Goal: Task Accomplishment & Management: Manage account settings

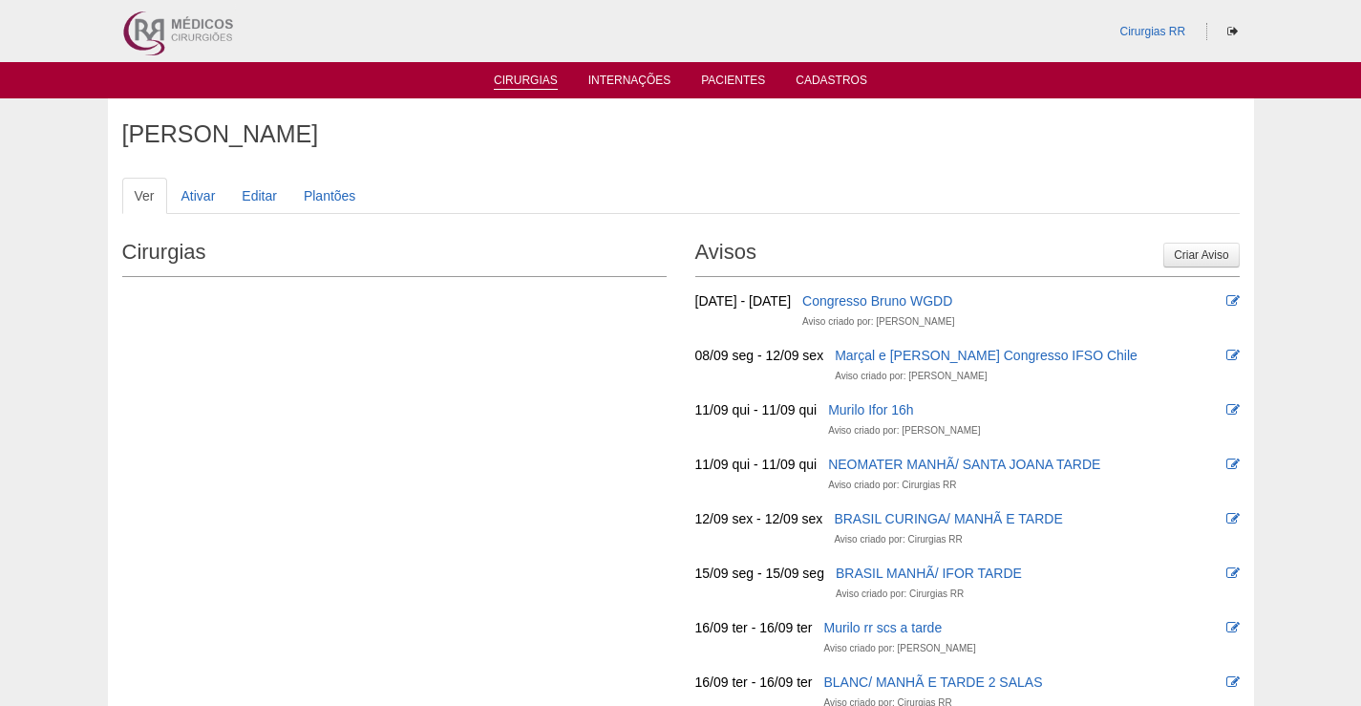
click at [516, 80] on link "Cirurgias" at bounding box center [526, 82] width 64 height 16
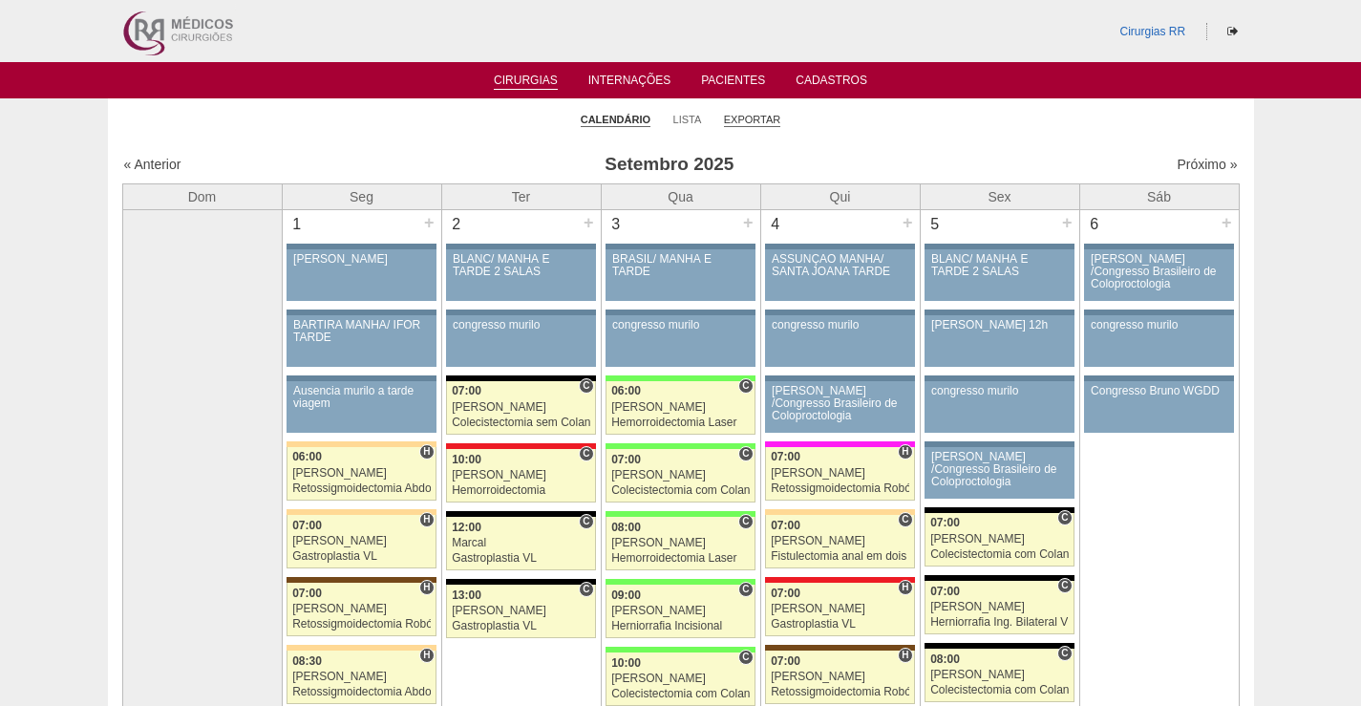
click at [762, 120] on link "Exportar" at bounding box center [752, 120] width 57 height 14
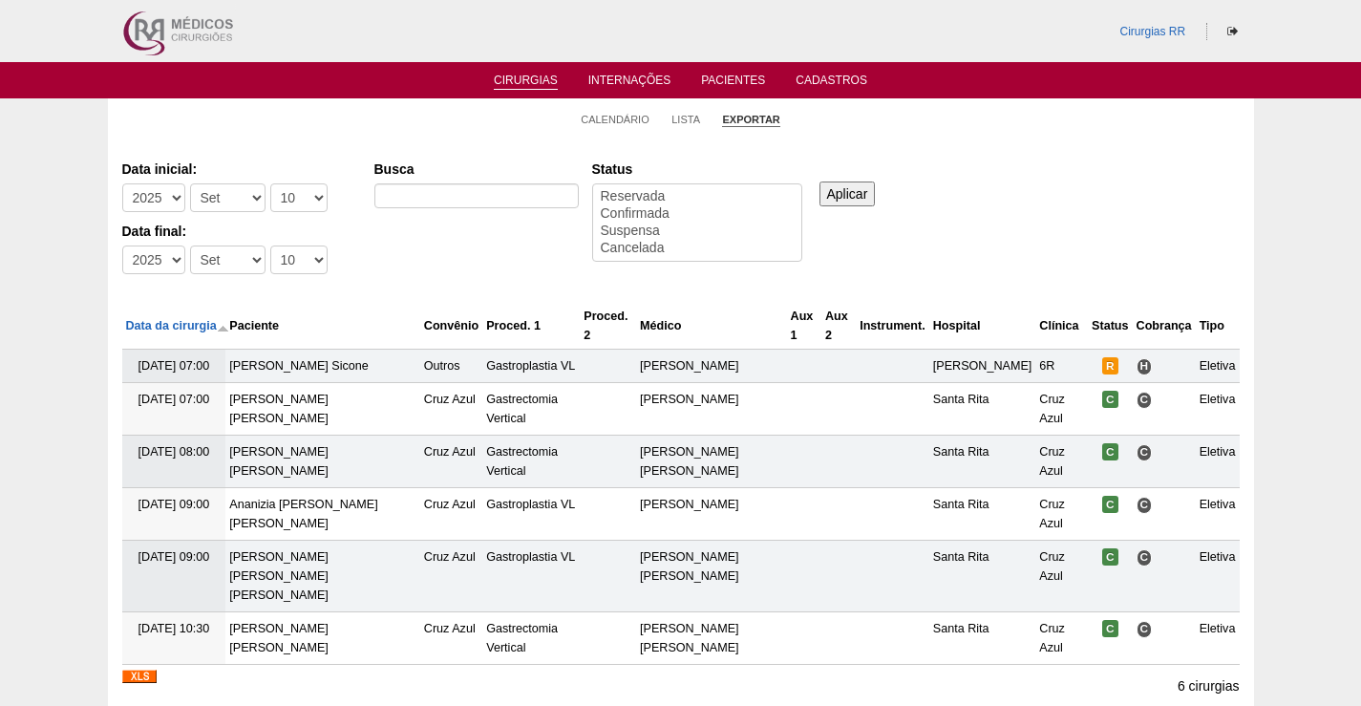
select select
click at [302, 198] on select "-Dia 1 2 3 4 5 6 7 8 9 10 11 12 13 14 15 16 17 18 19 20 21 22 23 24 25 26 27 28…" at bounding box center [298, 197] width 57 height 29
select select "9"
click at [270, 183] on select "-Dia 1 2 3 4 5 6 7 8 9 10 11 12 13 14 15 16 17 18 19 20 21 22 23 24 25 26 27 28…" at bounding box center [298, 197] width 57 height 29
click at [308, 262] on select "-Dia 1 2 3 4 5 6 7 8 9 10 11 12 13 14 15 16 17 18 19 20 21 22 23 24 25 26 27 28…" at bounding box center [298, 260] width 57 height 29
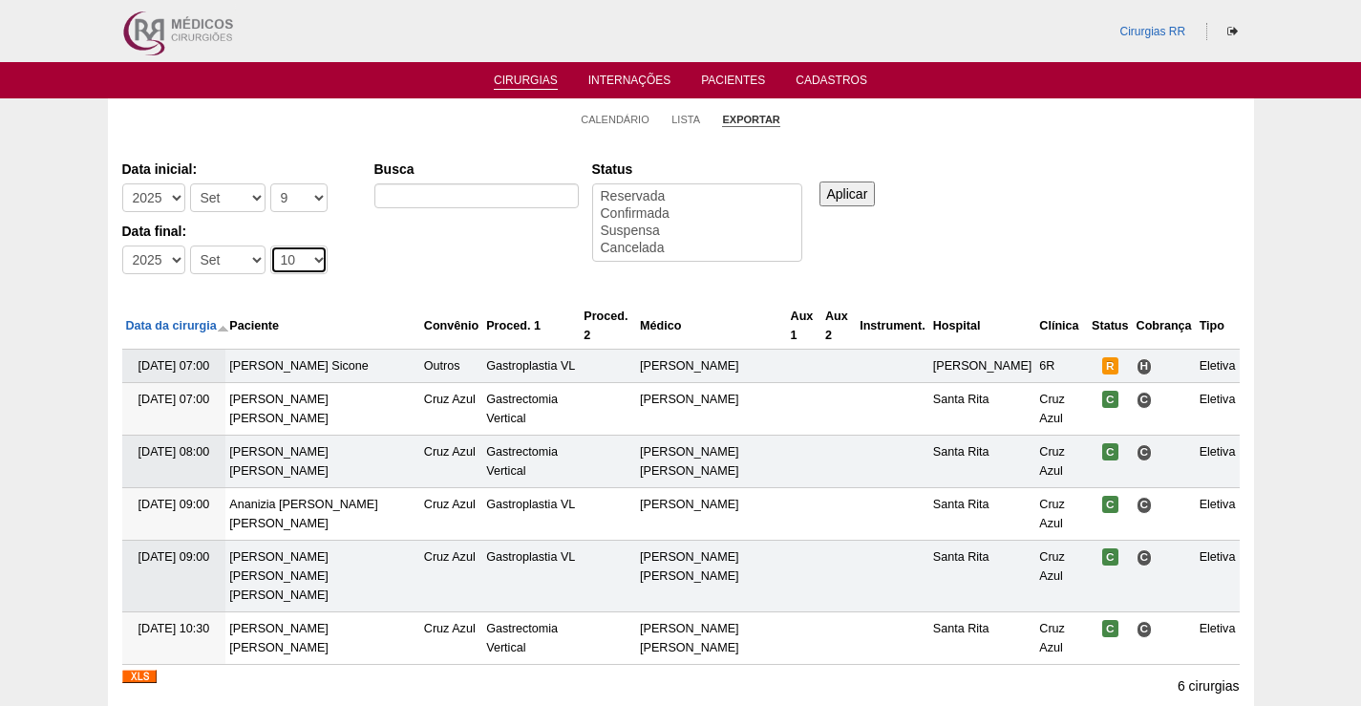
select select "9"
click at [270, 246] on select "-Dia 1 2 3 4 5 6 7 8 9 10 11 12 13 14 15 16 17 18 19 20 21 22 23 24 25 26 27 28…" at bounding box center [298, 260] width 57 height 29
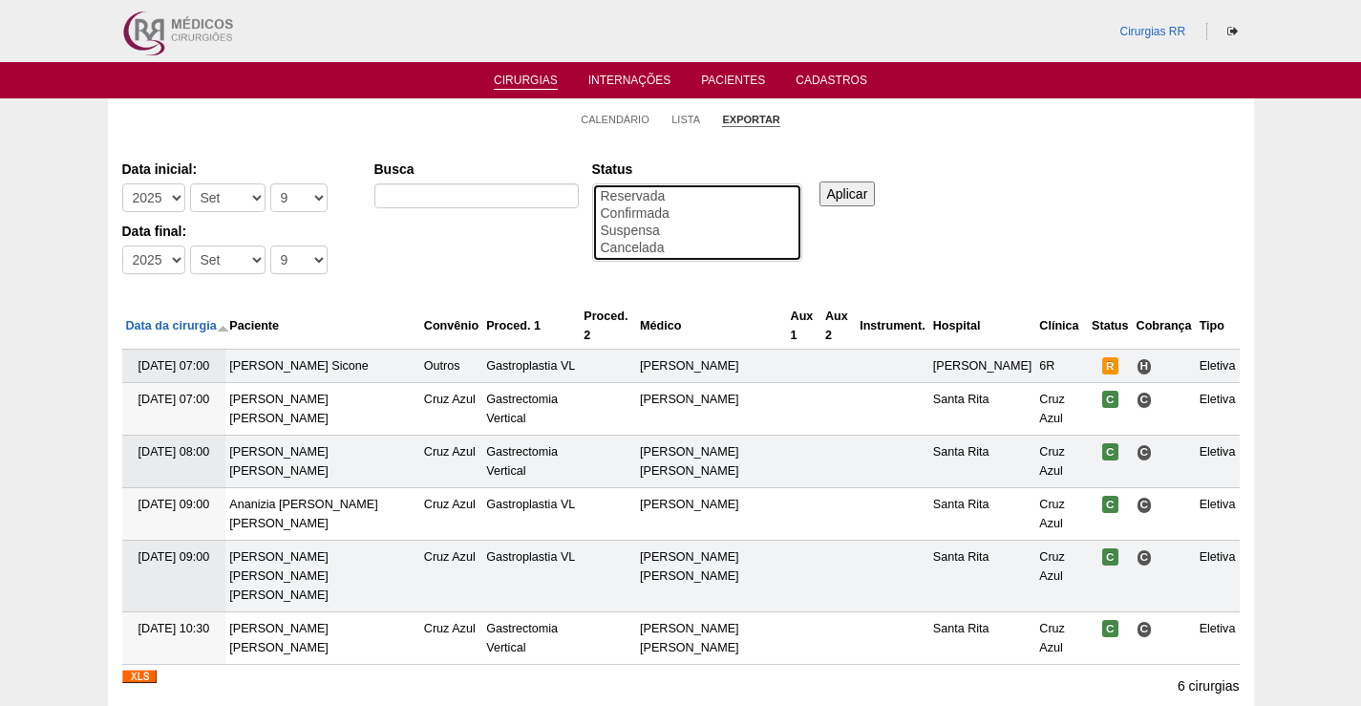
select select "conf"
click at [655, 217] on option "Confirmada" at bounding box center [697, 213] width 197 height 17
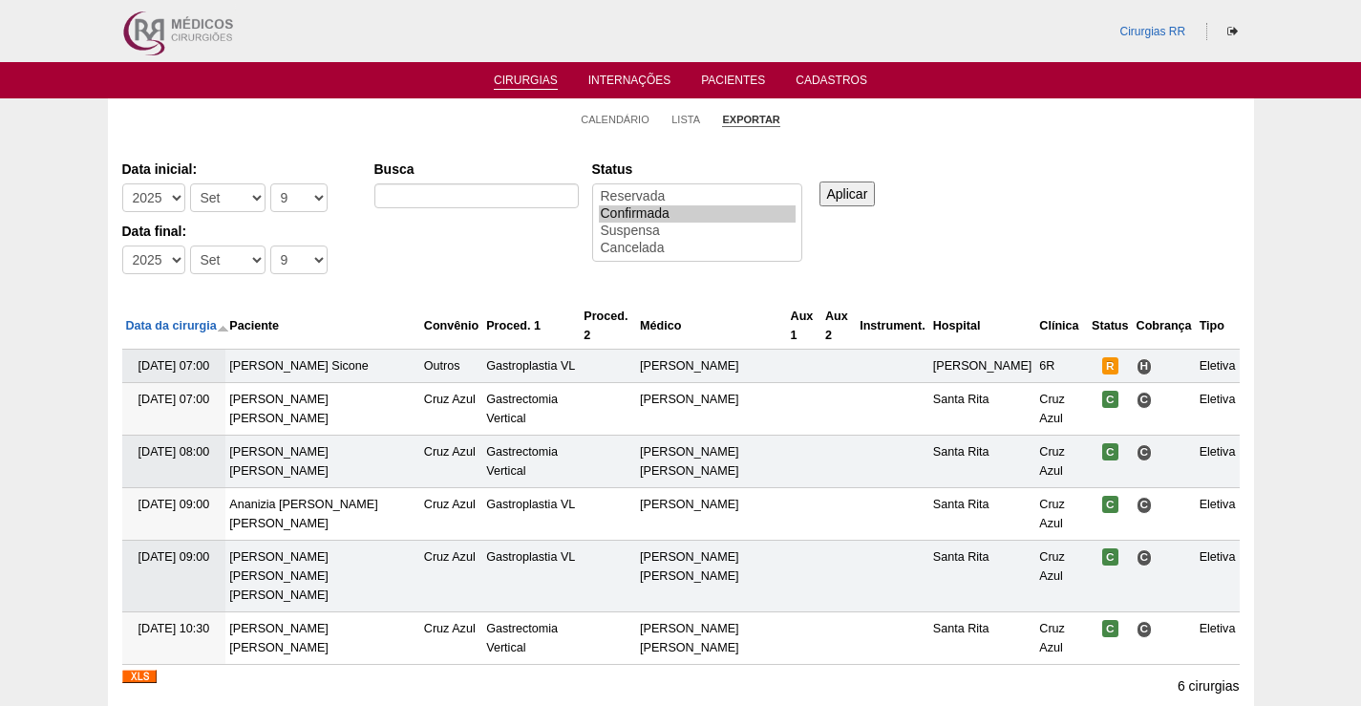
click at [851, 193] on input "Aplicar" at bounding box center [848, 194] width 56 height 25
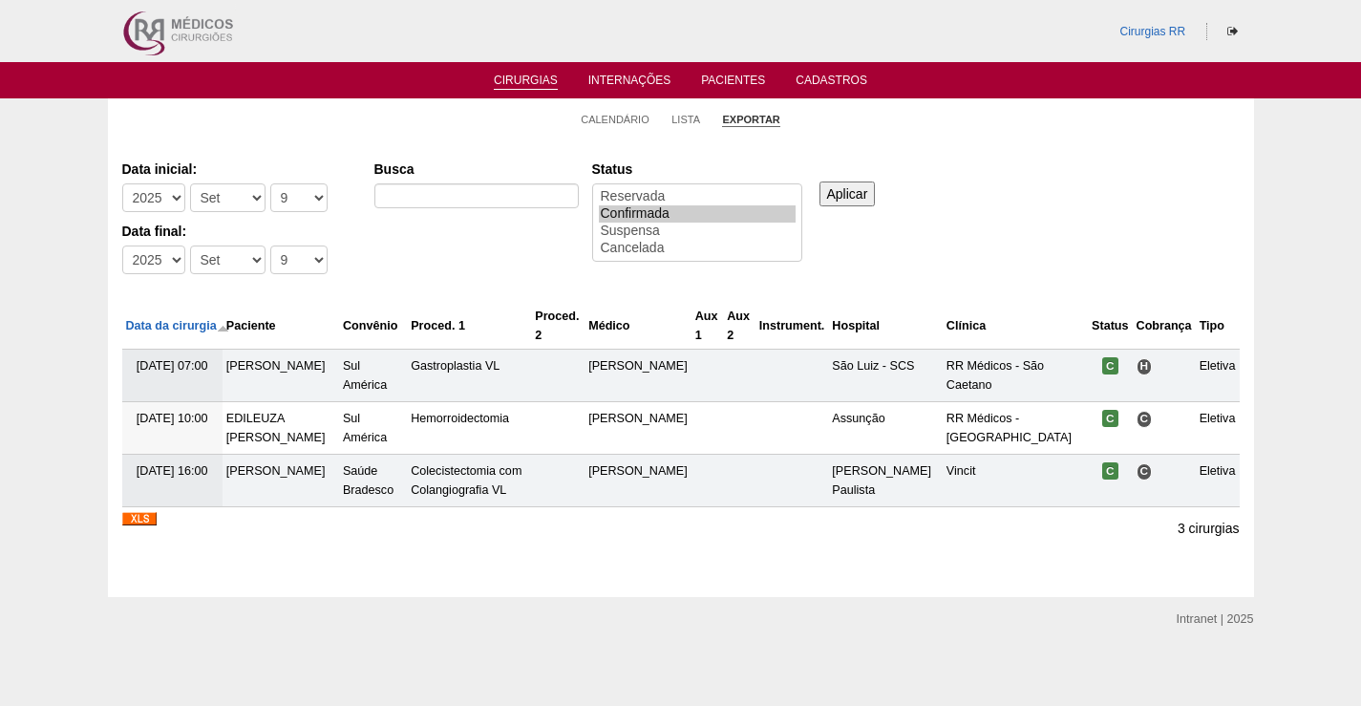
click at [761, 121] on link "Exportar" at bounding box center [750, 120] width 57 height 14
click at [758, 122] on link "Exportar" at bounding box center [750, 120] width 57 height 14
click at [139, 517] on img at bounding box center [139, 518] width 34 height 13
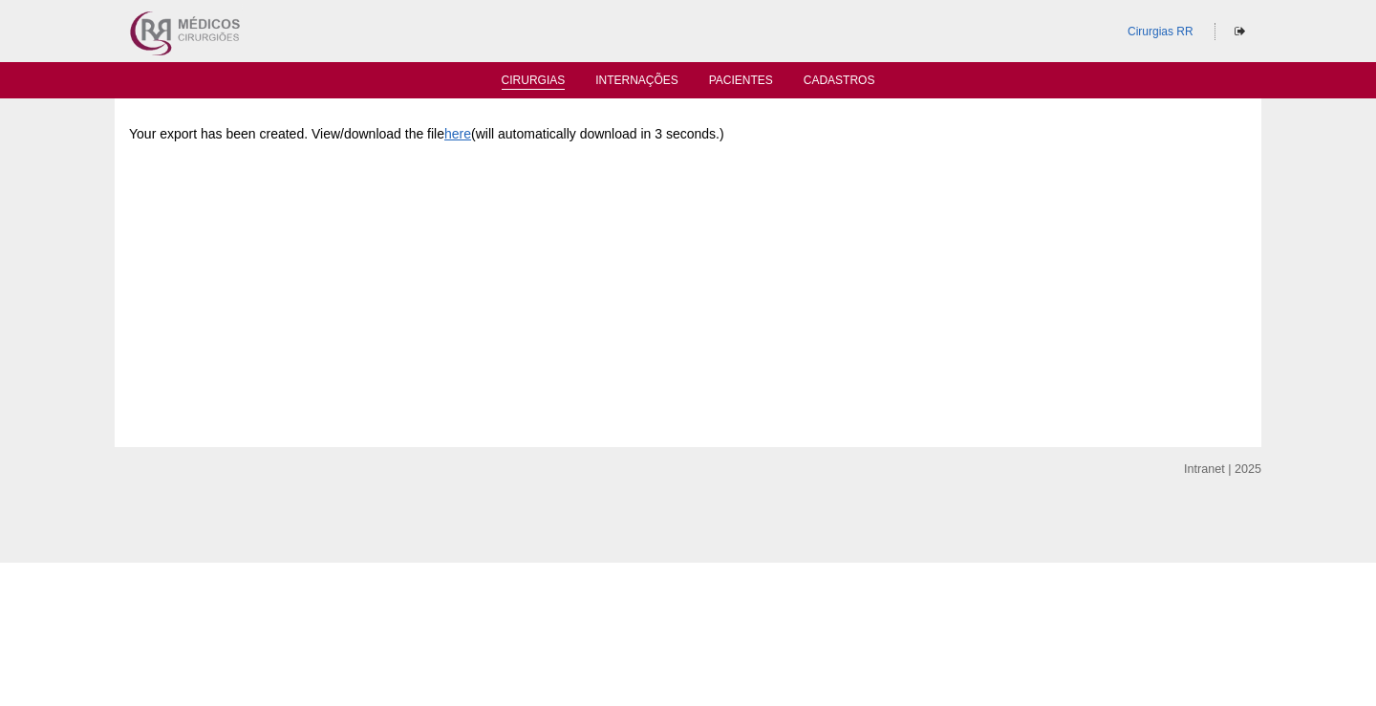
click at [529, 82] on link "Cirurgias" at bounding box center [534, 82] width 64 height 16
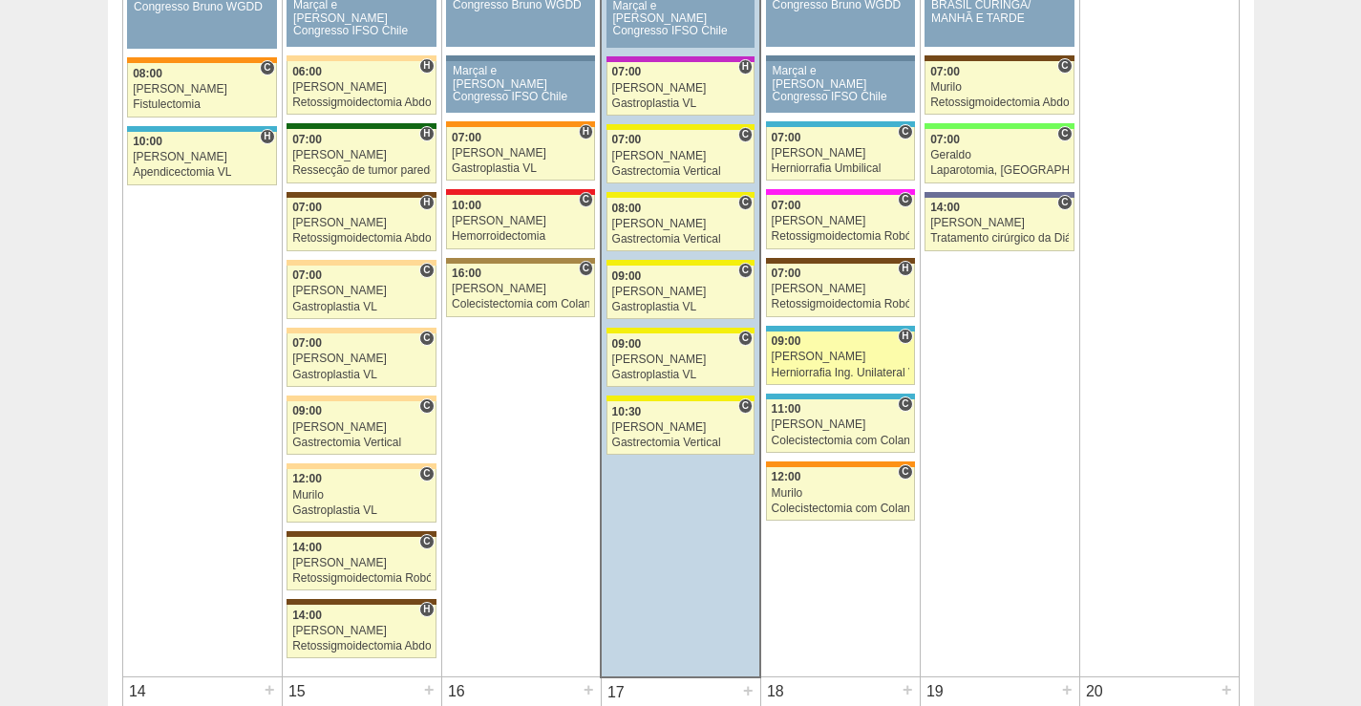
scroll to position [1242, 0]
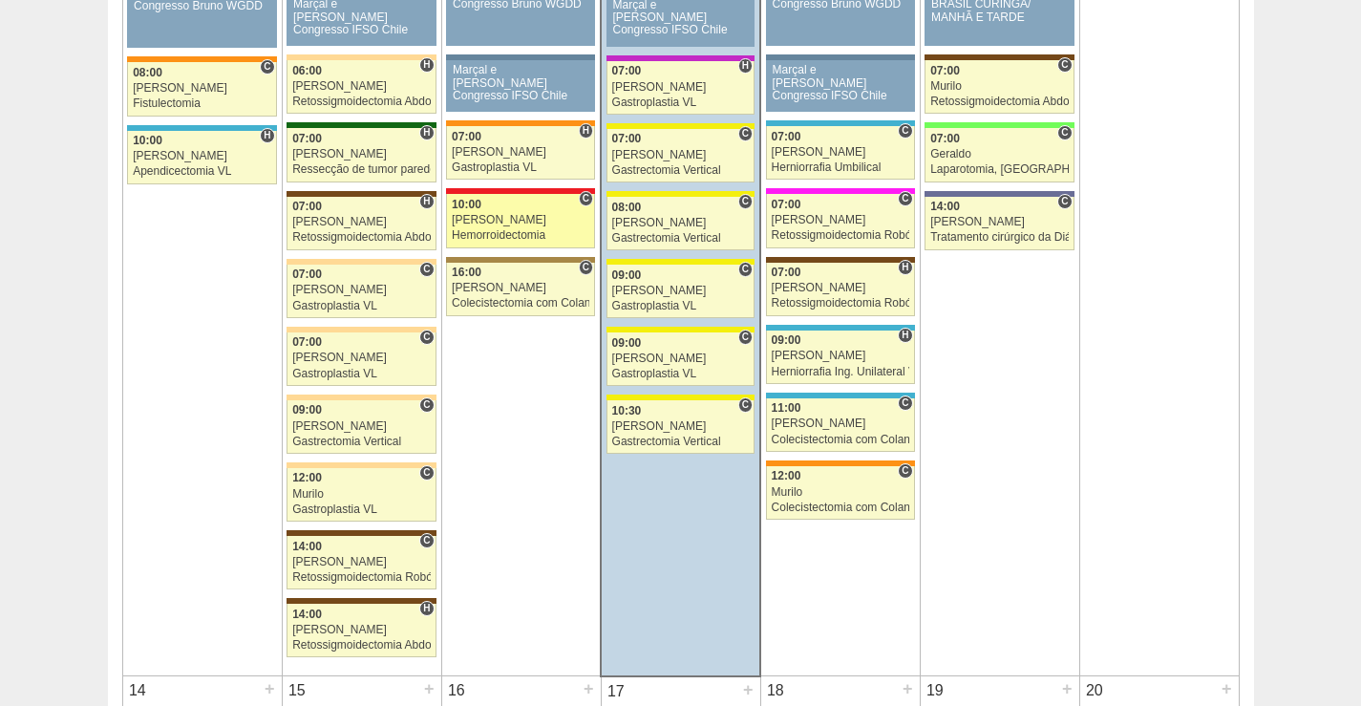
click at [529, 222] on div "[PERSON_NAME]" at bounding box center [521, 220] width 138 height 12
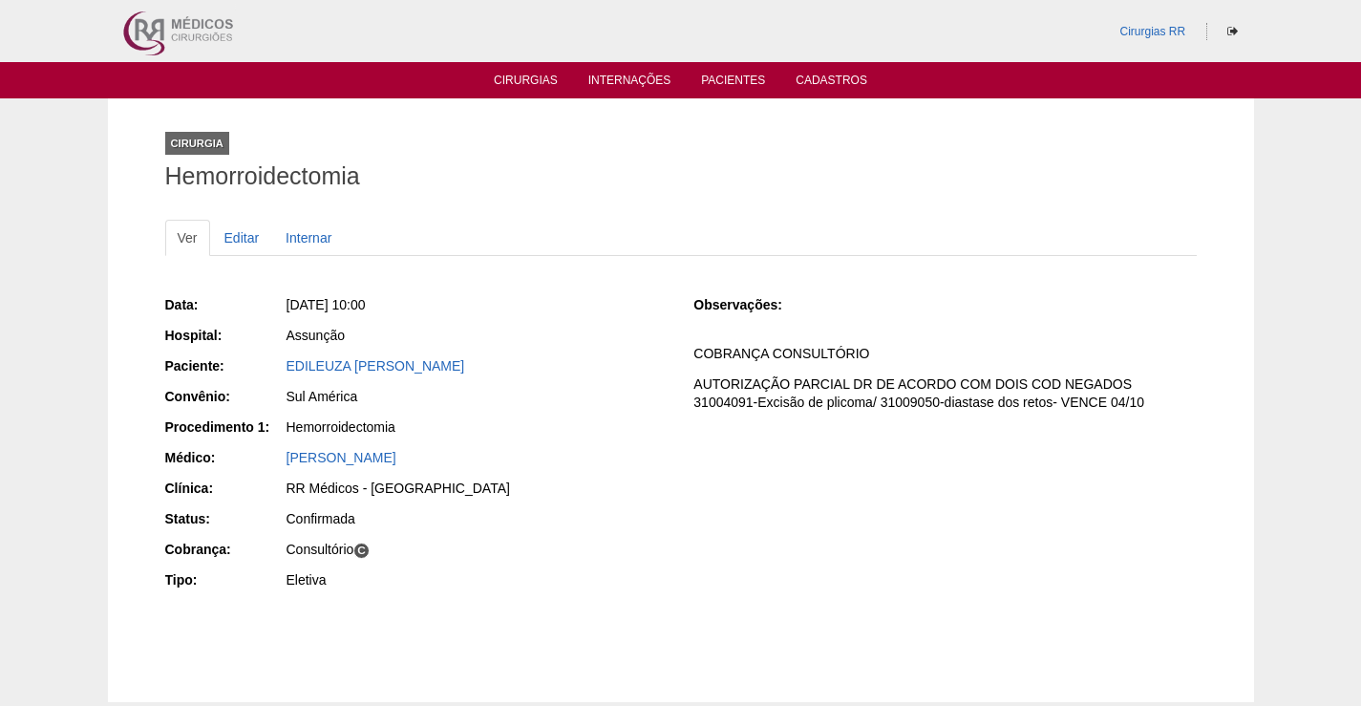
drag, startPoint x: 510, startPoint y: 358, endPoint x: 261, endPoint y: 364, distance: 249.4
click at [261, 364] on div "Paciente: [PERSON_NAME]" at bounding box center [416, 368] width 502 height 24
copy div "Paciente: [PERSON_NAME]"
click at [537, 395] on div "Sul América" at bounding box center [477, 396] width 381 height 19
drag, startPoint x: 504, startPoint y: 361, endPoint x: 260, endPoint y: 352, distance: 244.7
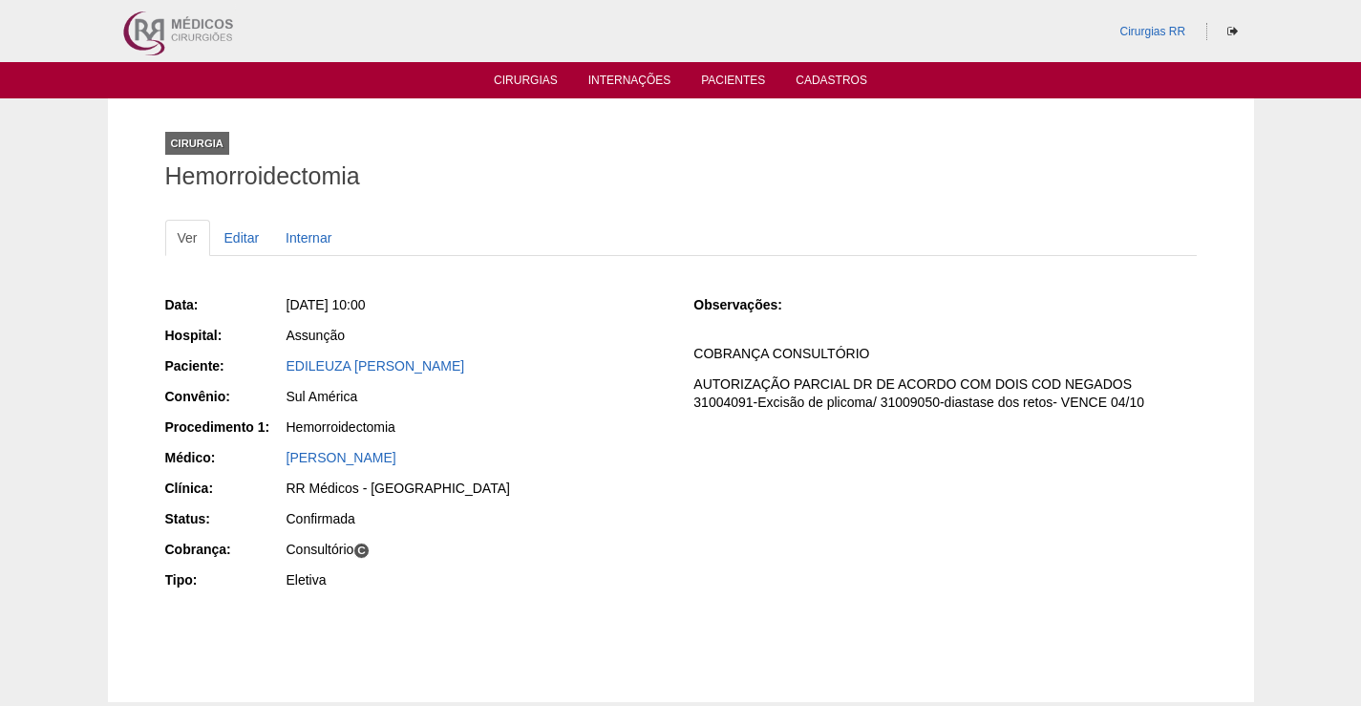
click at [260, 352] on div "Data: [DATE] 10:00 Hospital: Assunção Paciente: [PERSON_NAME] Convênio: Sul [GE…" at bounding box center [416, 444] width 502 height 312
copy link "EDILEUZA BEZERRA DA SILVA"
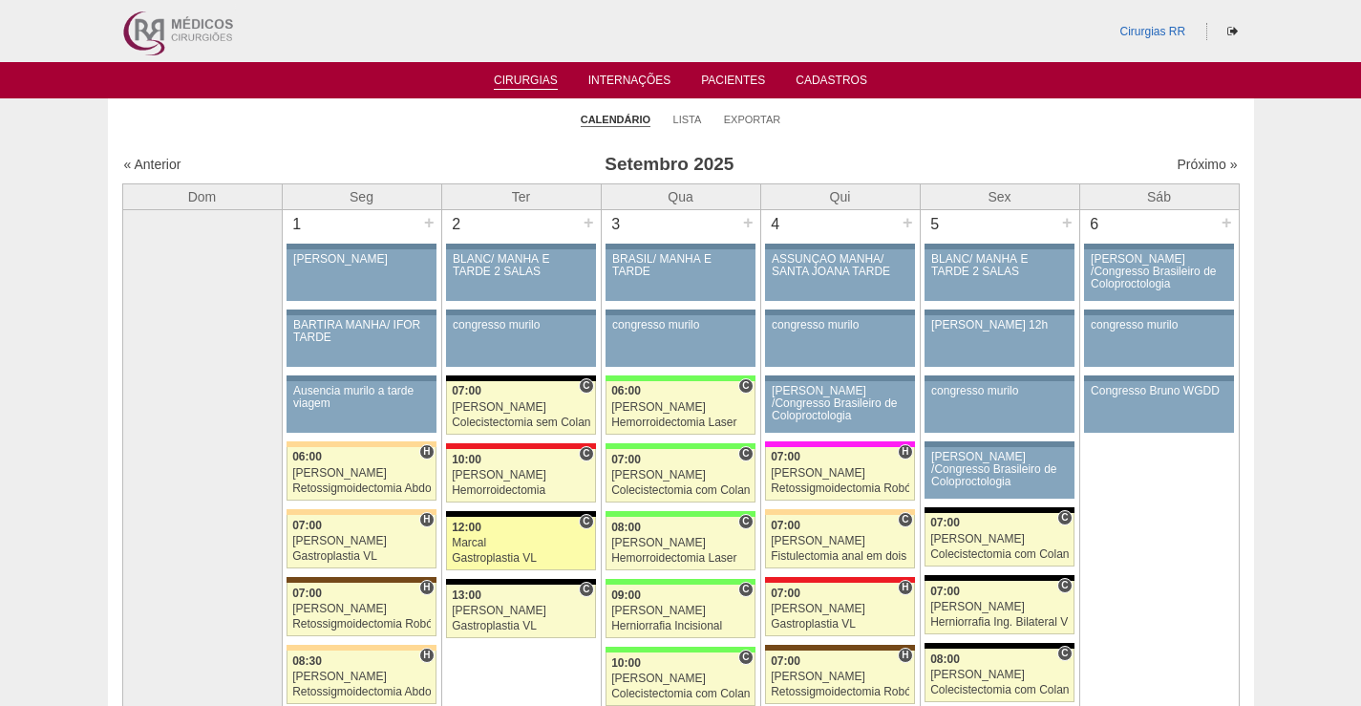
click at [531, 538] on div "Marcal" at bounding box center [521, 543] width 139 height 12
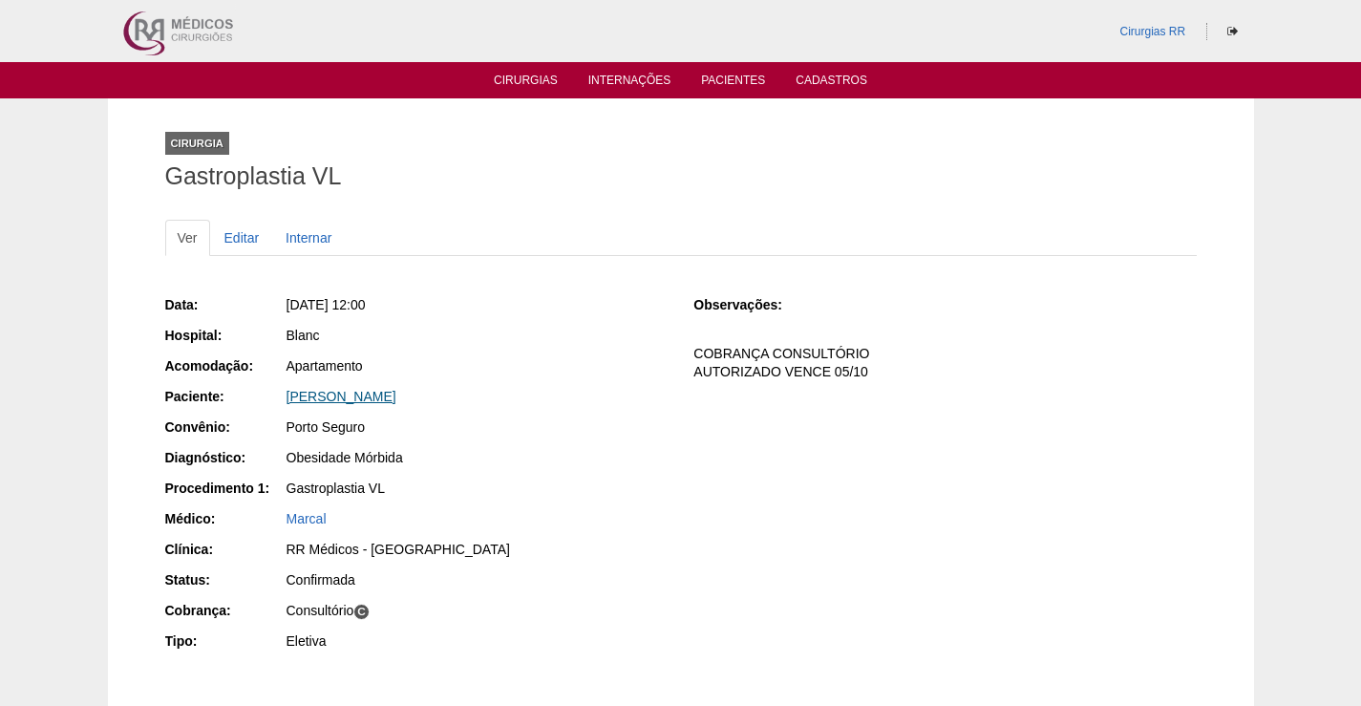
click at [359, 391] on link "[PERSON_NAME]" at bounding box center [342, 396] width 110 height 15
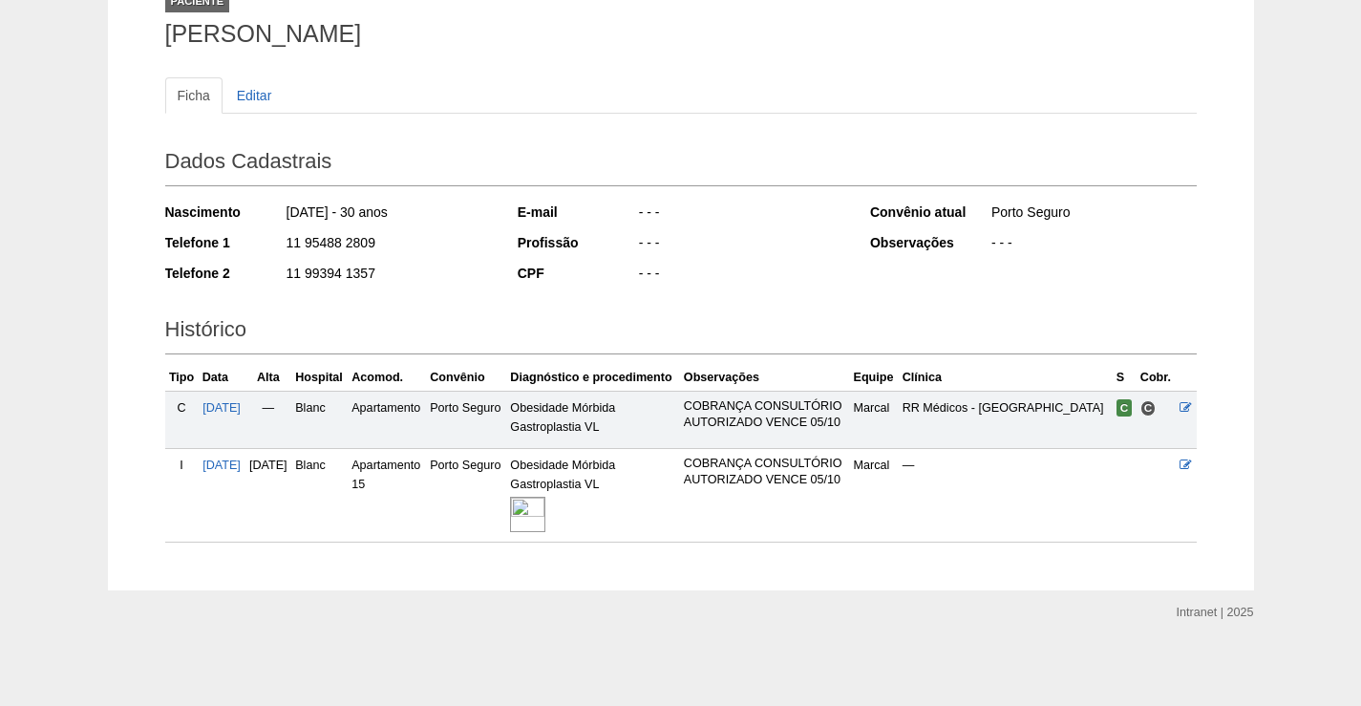
scroll to position [194, 0]
